Goal: Browse casually

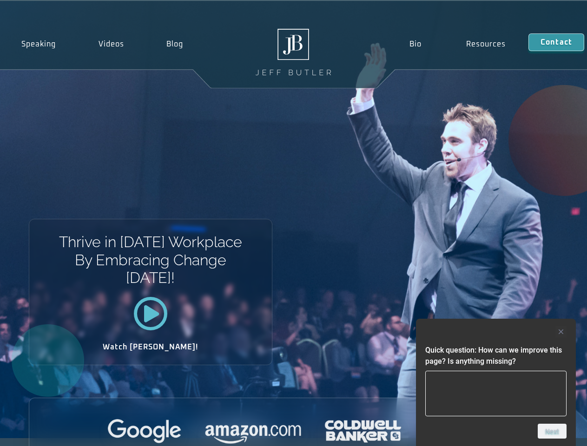
click at [293, 223] on div "Thrive in [DATE] Workplace By Embracing Change [DATE]! Watch [PERSON_NAME]!" at bounding box center [293, 219] width 587 height 437
click at [496, 332] on div at bounding box center [495, 331] width 141 height 11
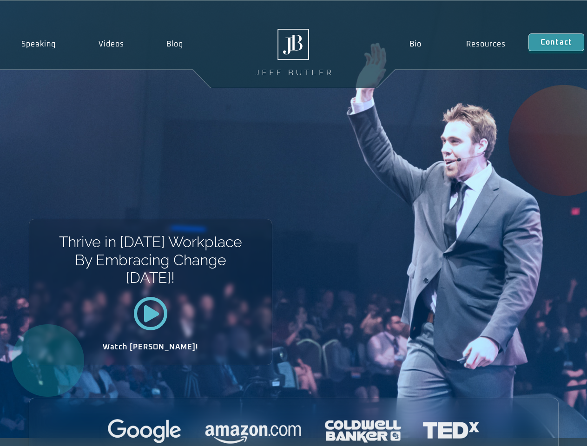
click at [552, 431] on div at bounding box center [293, 432] width 529 height 26
